Goal: Transaction & Acquisition: Download file/media

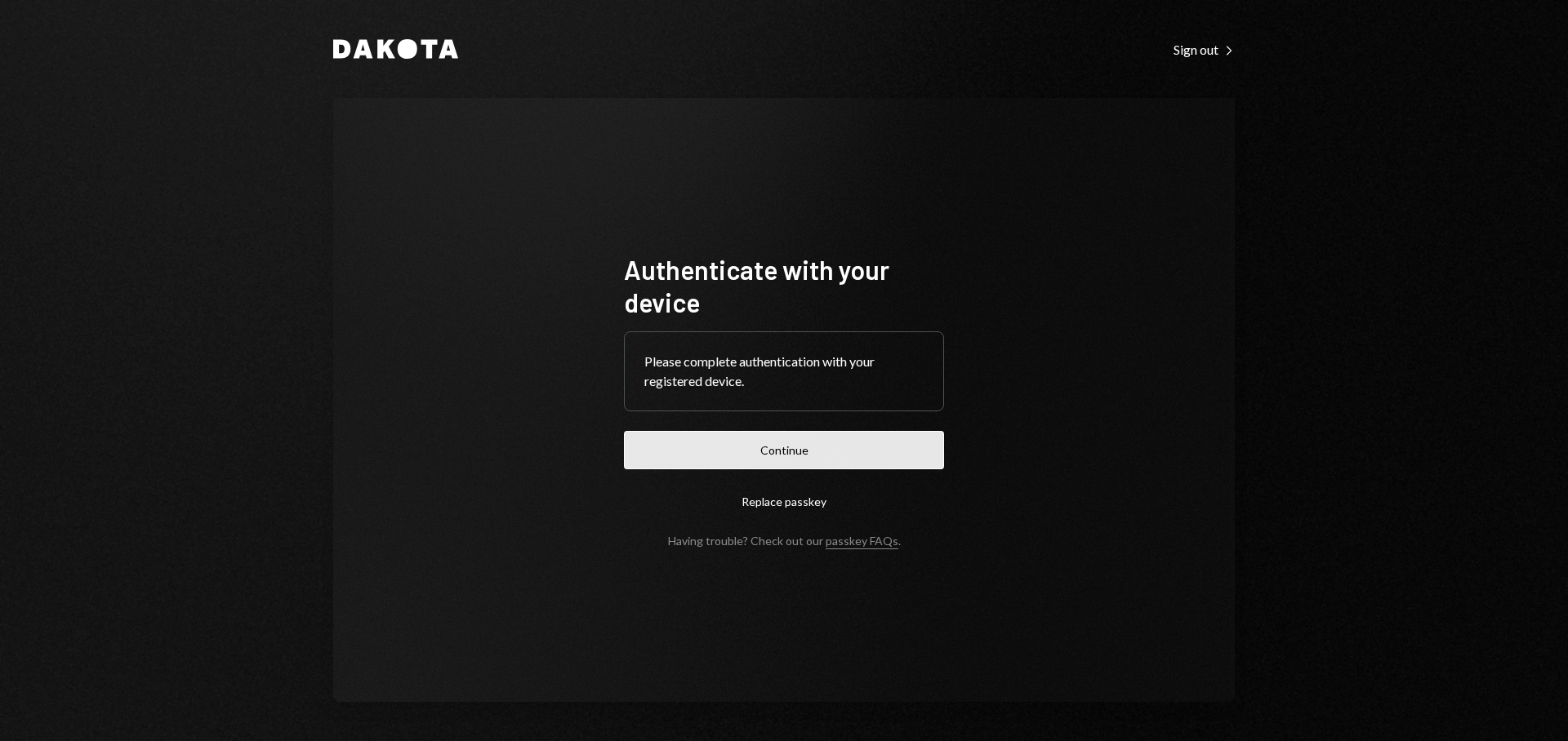
click at [798, 444] on button "Continue" at bounding box center [784, 450] width 320 height 38
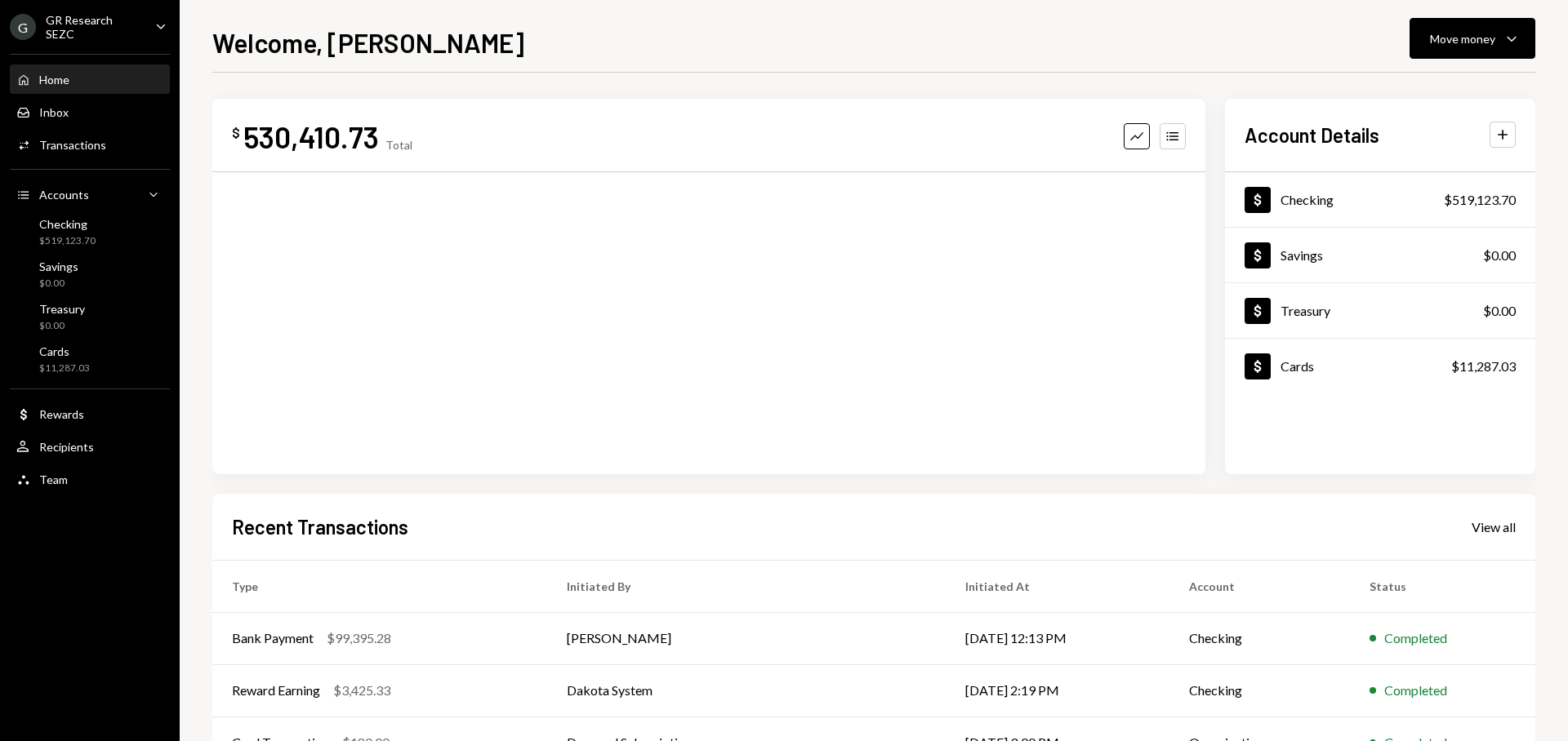
click at [110, 27] on div "GR Research SEZC" at bounding box center [94, 27] width 96 height 28
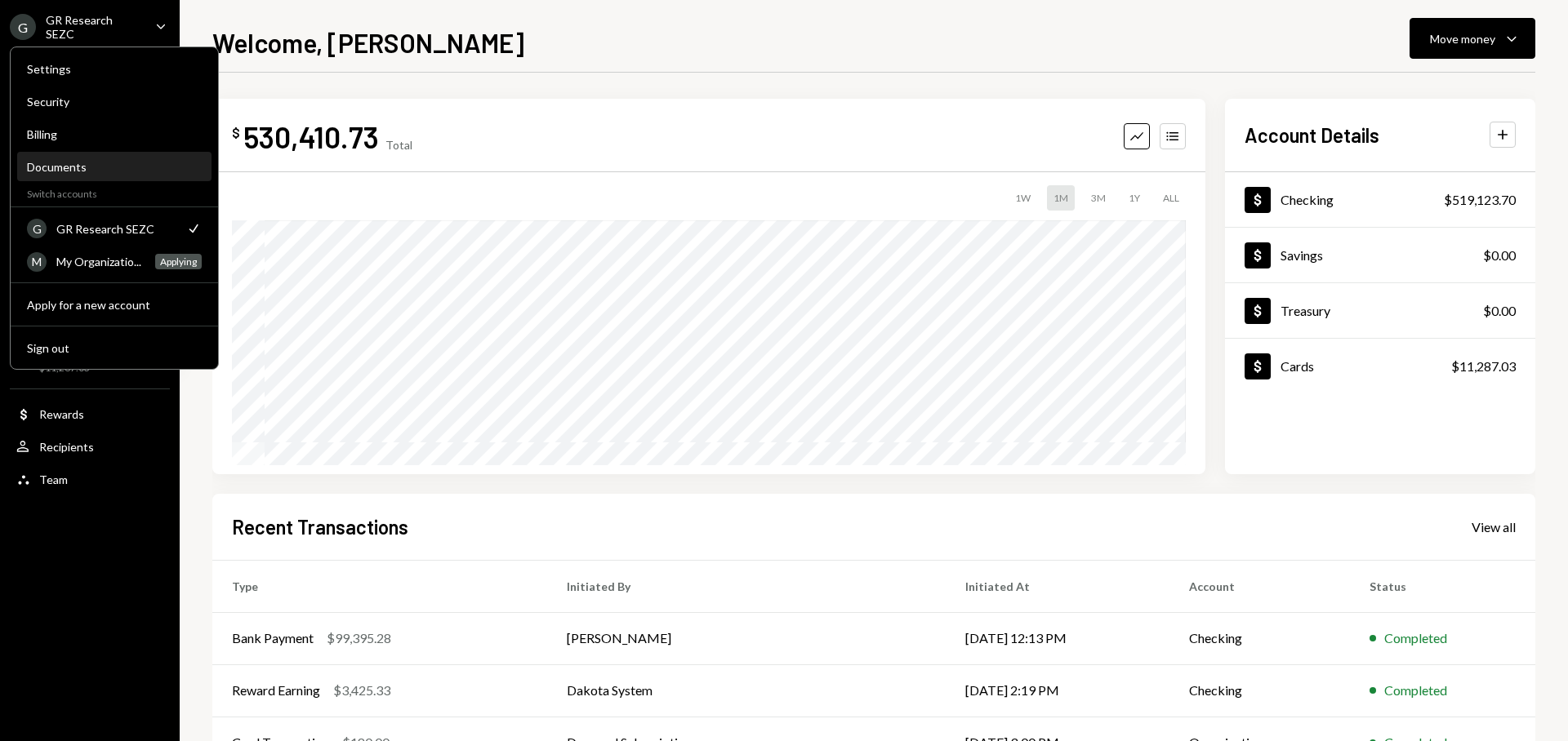
click at [123, 172] on div "Documents" at bounding box center [114, 166] width 175 height 14
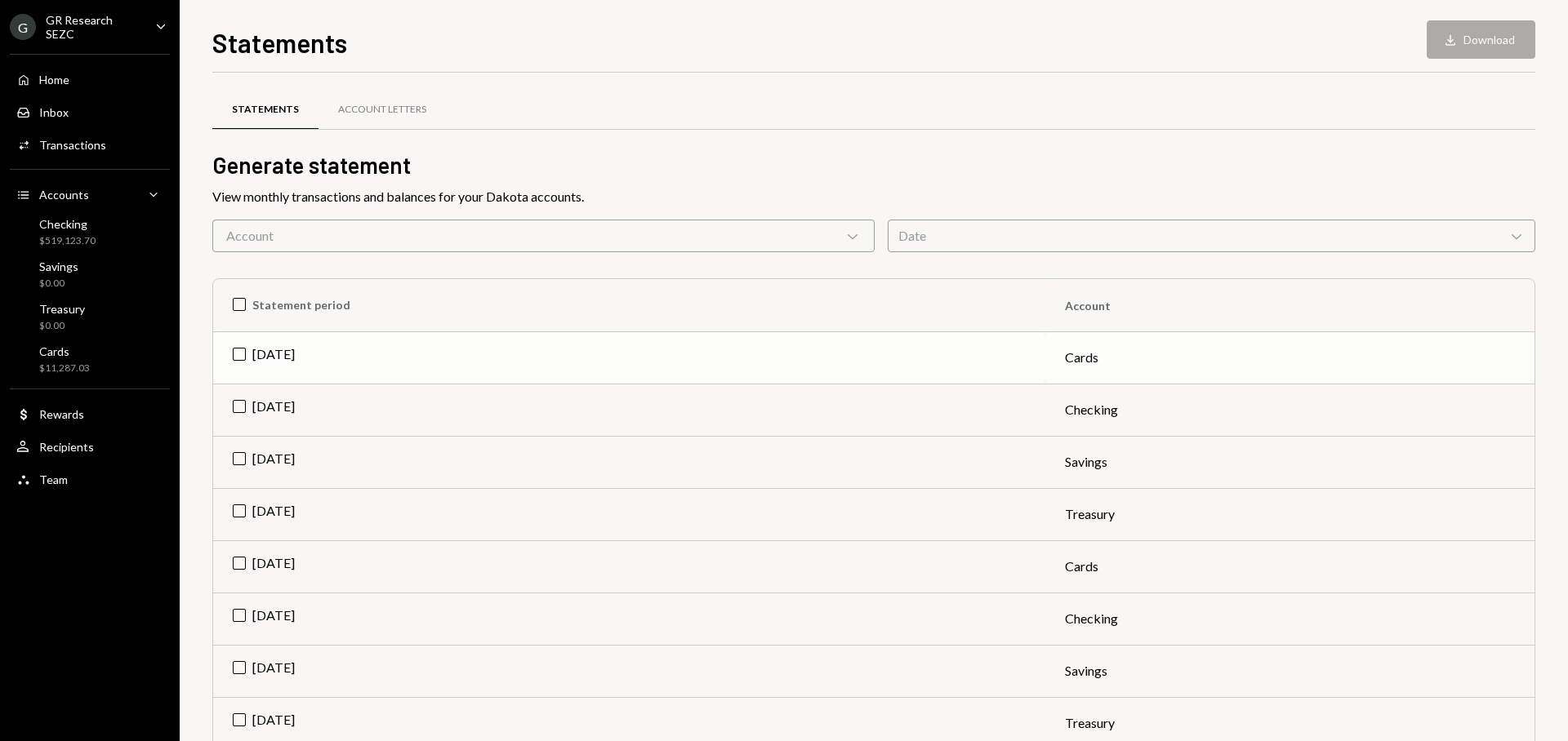
click at [249, 352] on td "Sep 2025" at bounding box center [629, 357] width 833 height 52
click at [256, 404] on td "Sep 2025" at bounding box center [629, 410] width 833 height 52
click at [255, 449] on td "Sep 2025" at bounding box center [629, 462] width 833 height 52
click at [257, 506] on td "Sep 2025" at bounding box center [629, 514] width 833 height 52
click at [1451, 51] on button "Download Download (4)" at bounding box center [1473, 39] width 124 height 38
